Goal: Transaction & Acquisition: Purchase product/service

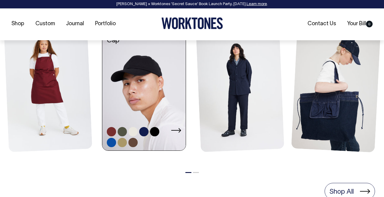
scroll to position [287, 0]
click at [157, 70] on link at bounding box center [143, 88] width 83 height 126
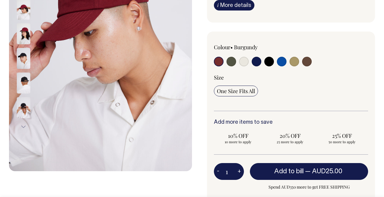
click at [234, 62] on input "radio" at bounding box center [232, 62] width 10 height 10
radio input "true"
select select "Olive"
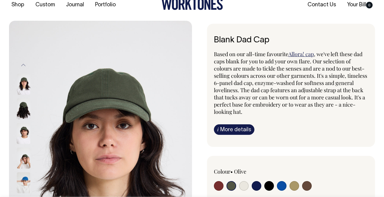
scroll to position [19, 0]
click at [244, 185] on input "radio" at bounding box center [244, 186] width 10 height 10
radio input "true"
select select "Natural"
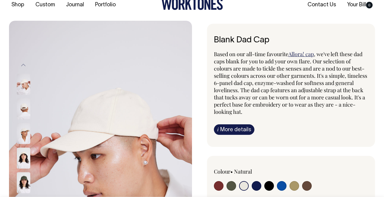
click at [256, 184] on input "radio" at bounding box center [257, 186] width 10 height 10
radio input "true"
select select "Dark Navy"
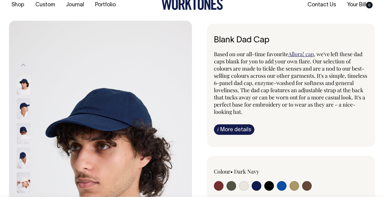
click at [266, 184] on input "radio" at bounding box center [269, 186] width 10 height 10
radio input "true"
select select "Black"
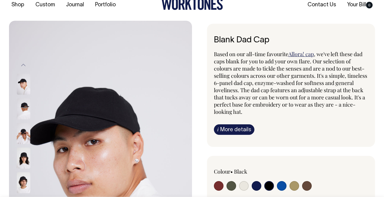
click at [280, 186] on input "radio" at bounding box center [282, 186] width 10 height 10
radio input "true"
select select "Worker Blue"
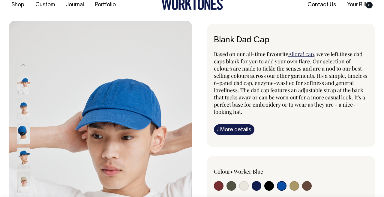
click at [296, 184] on input "radio" at bounding box center [295, 186] width 10 height 10
radio input "true"
select select "Washed Khaki"
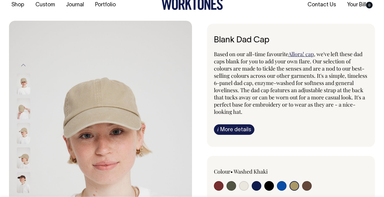
click at [308, 185] on input "radio" at bounding box center [307, 186] width 10 height 10
radio input "true"
select select "Espresso"
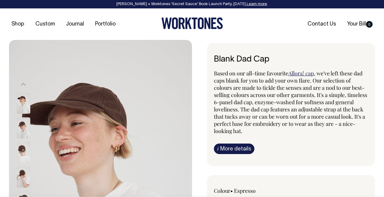
click at [23, 124] on img at bounding box center [24, 127] width 14 height 21
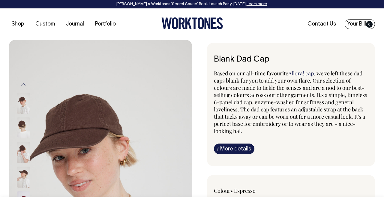
click at [357, 23] on link "Your Bill 0" at bounding box center [360, 24] width 30 height 10
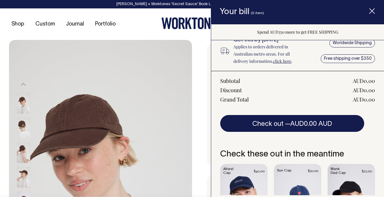
scroll to position [101, 0]
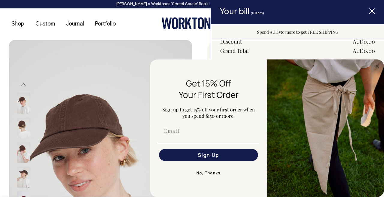
click at [369, 13] on icon "Item added to your cart" at bounding box center [372, 11] width 6 height 6
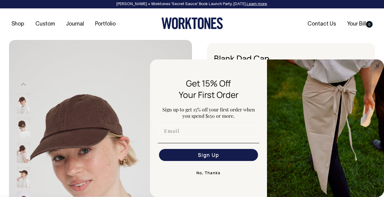
click at [189, 129] on input "Email" at bounding box center [208, 131] width 99 height 12
click at [257, 15] on div "Shop Custom Journal Portfolio Contact Us Your Bill 0" at bounding box center [192, 24] width 384 height 32
click at [276, 26] on ul "Contact Us Your Bill 0" at bounding box center [314, 24] width 122 height 7
click at [377, 67] on circle "Close dialog" at bounding box center [377, 65] width 7 height 7
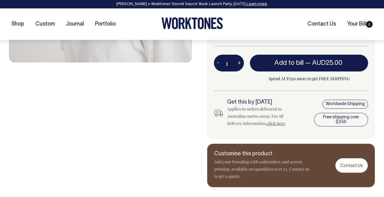
scroll to position [252, 0]
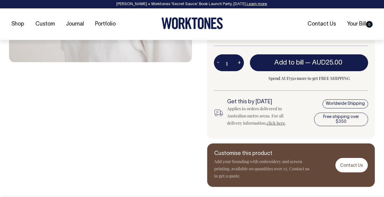
click at [239, 62] on button "+" at bounding box center [239, 63] width 9 height 12
type input "2"
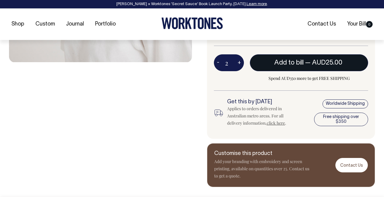
click at [272, 62] on button "Add to bill — AUD25.00" at bounding box center [309, 62] width 118 height 17
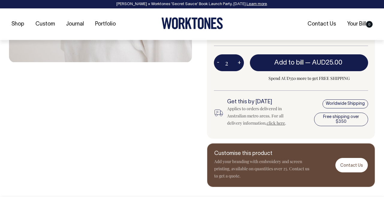
type input "1"
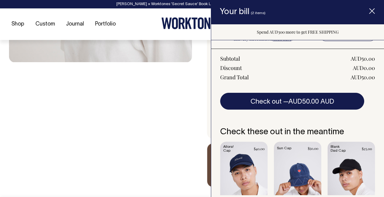
click at [371, 9] on icon "Item added to your cart" at bounding box center [372, 11] width 6 height 6
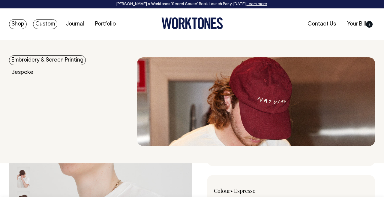
scroll to position [0, 0]
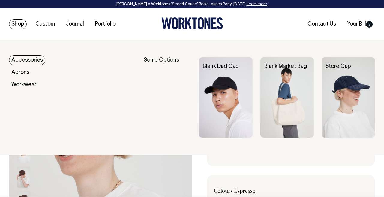
click at [18, 23] on link "Shop" at bounding box center [18, 24] width 18 height 10
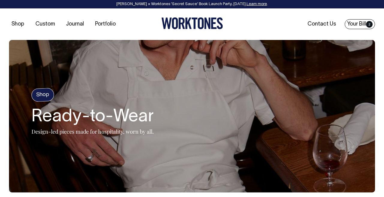
click at [363, 26] on link "Your Bill 2" at bounding box center [360, 24] width 30 height 10
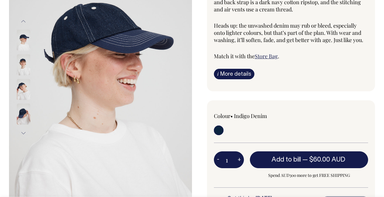
scroll to position [100, 0]
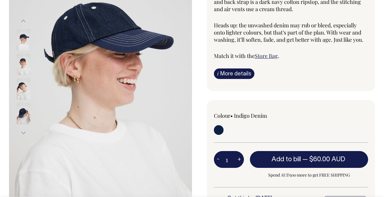
click at [20, 64] on img at bounding box center [24, 64] width 14 height 21
click at [21, 84] on img at bounding box center [24, 89] width 14 height 21
click at [22, 87] on img at bounding box center [24, 89] width 14 height 21
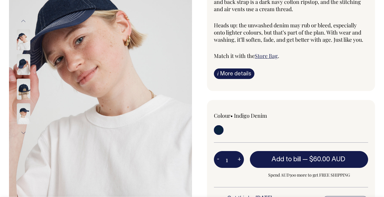
click at [21, 114] on img at bounding box center [24, 113] width 14 height 21
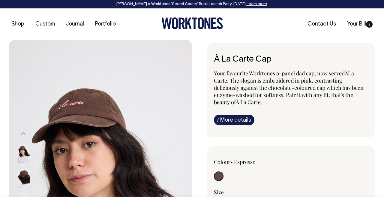
drag, startPoint x: 0, startPoint y: 0, endPoint x: 24, endPoint y: 151, distance: 153.2
click at [24, 151] on img at bounding box center [24, 152] width 14 height 21
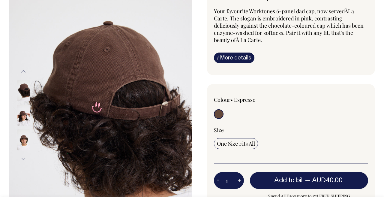
scroll to position [62, 0]
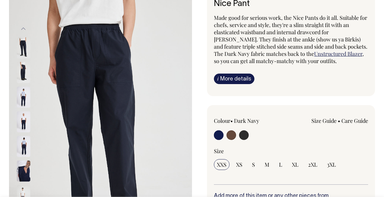
scroll to position [56, 0]
click at [20, 70] on img at bounding box center [24, 72] width 14 height 21
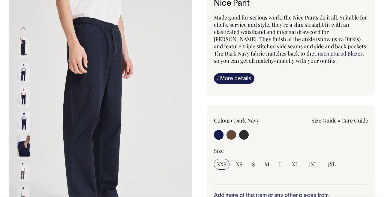
drag, startPoint x: 0, startPoint y: 0, endPoint x: 23, endPoint y: 95, distance: 97.4
click at [23, 95] on img at bounding box center [24, 96] width 14 height 21
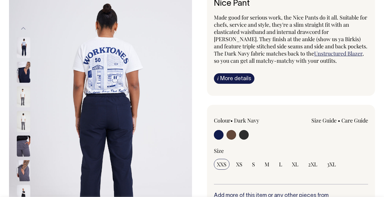
click at [23, 83] on img at bounding box center [24, 72] width 14 height 21
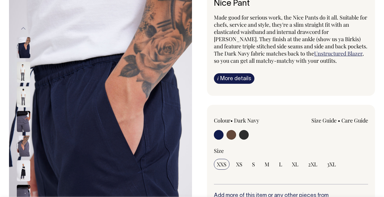
click at [21, 114] on img at bounding box center [24, 121] width 14 height 21
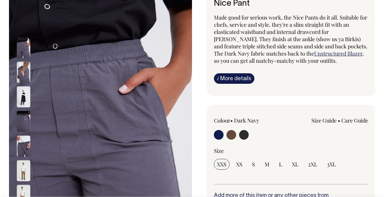
drag, startPoint x: 23, startPoint y: 95, endPoint x: 23, endPoint y: 126, distance: 30.9
click at [23, 126] on img at bounding box center [24, 121] width 14 height 21
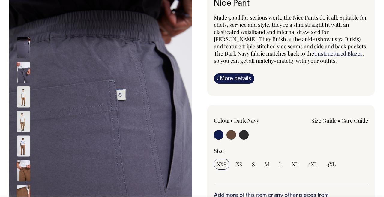
click at [23, 137] on img at bounding box center [24, 146] width 14 height 21
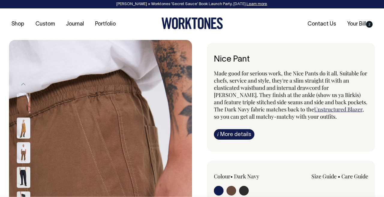
scroll to position [0, 0]
click at [26, 171] on img at bounding box center [24, 177] width 14 height 21
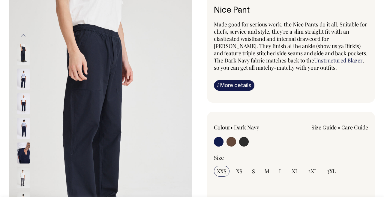
scroll to position [49, 0]
drag, startPoint x: 23, startPoint y: 126, endPoint x: 218, endPoint y: 143, distance: 196.3
click at [218, 143] on input "radio" at bounding box center [219, 142] width 10 height 10
click at [219, 140] on input "radio" at bounding box center [219, 142] width 10 height 10
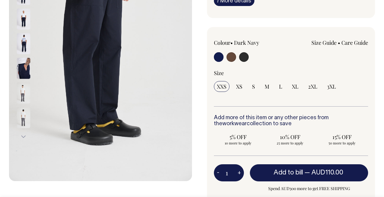
scroll to position [134, 0]
click at [280, 84] on span "L" at bounding box center [280, 86] width 3 height 7
click at [280, 84] on input "L" at bounding box center [280, 86] width 9 height 11
radio input "true"
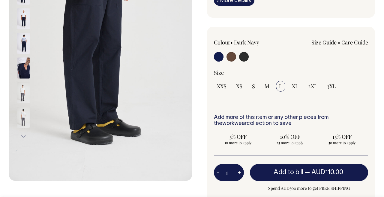
select select "L"
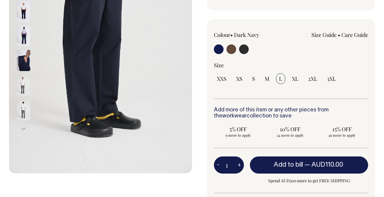
scroll to position [142, 0]
